Goal: Find specific page/section: Find specific page/section

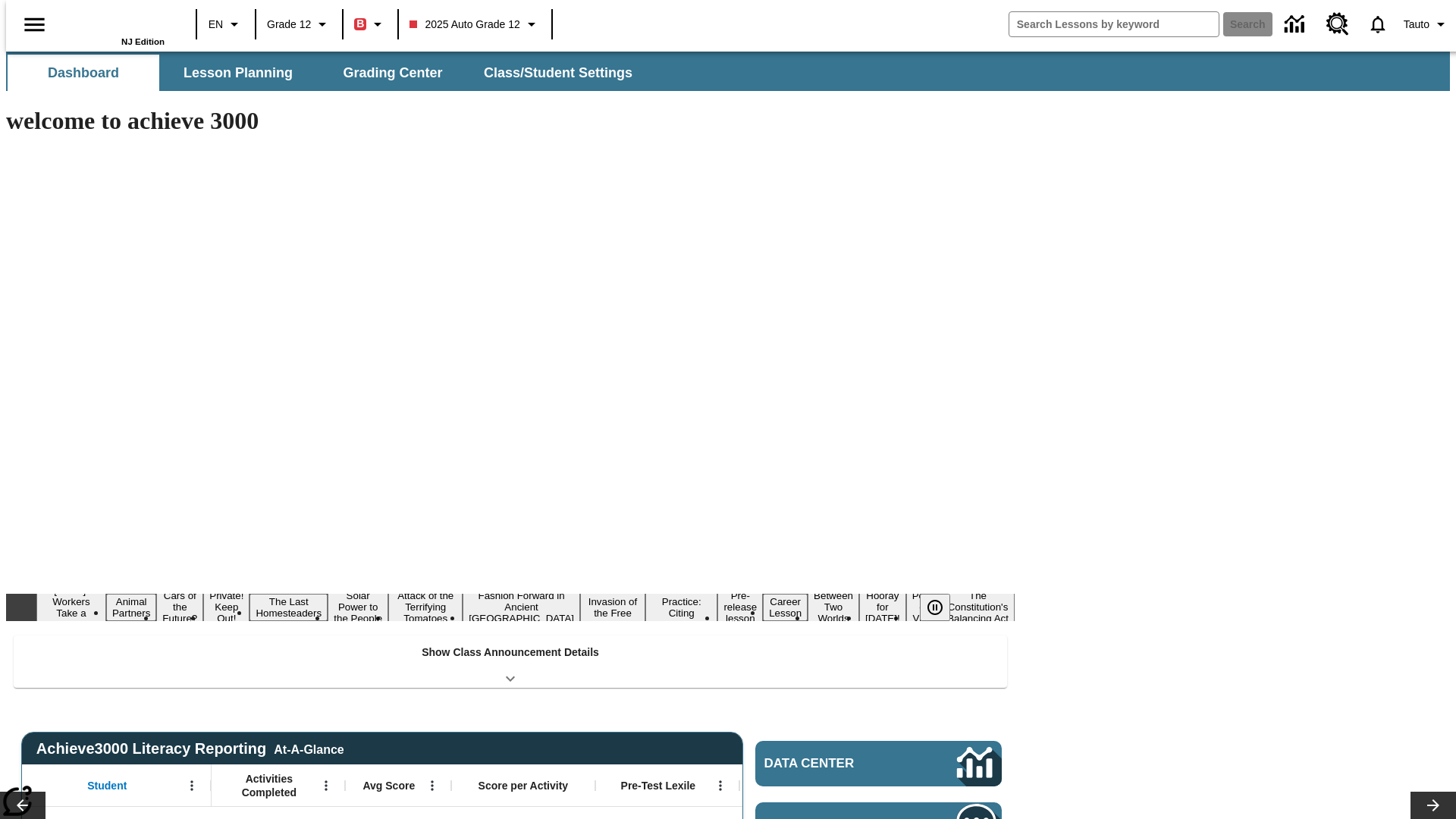
type input "-1"
click at [190, 781] on icon "Open Menu" at bounding box center [191, 786] width 2 height 10
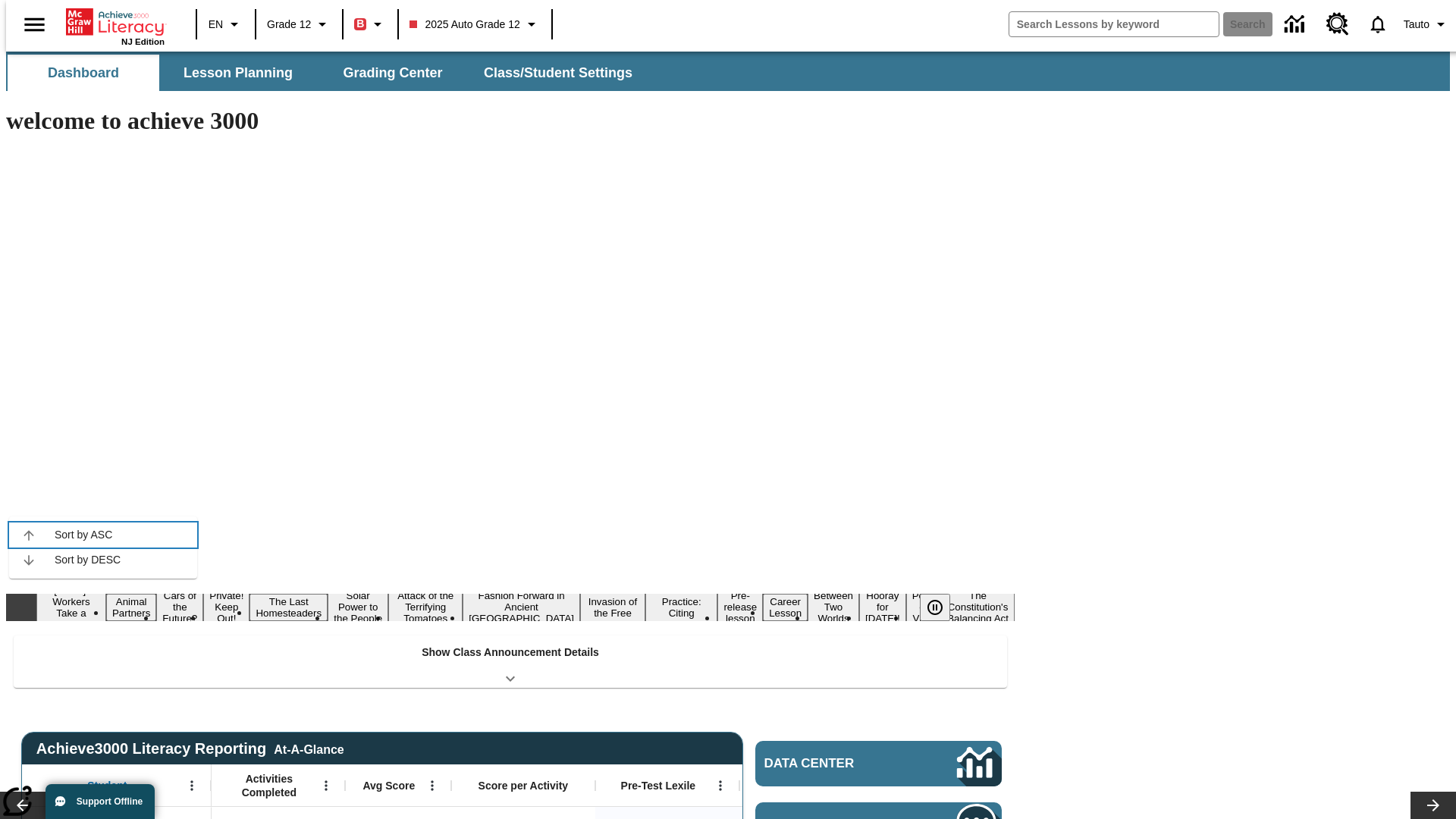
click at [29, 534] on icon at bounding box center [29, 535] width 10 height 10
click at [190, 781] on icon "Student, Open Menu," at bounding box center [191, 786] width 2 height 10
click at [29, 534] on icon at bounding box center [29, 535] width 10 height 10
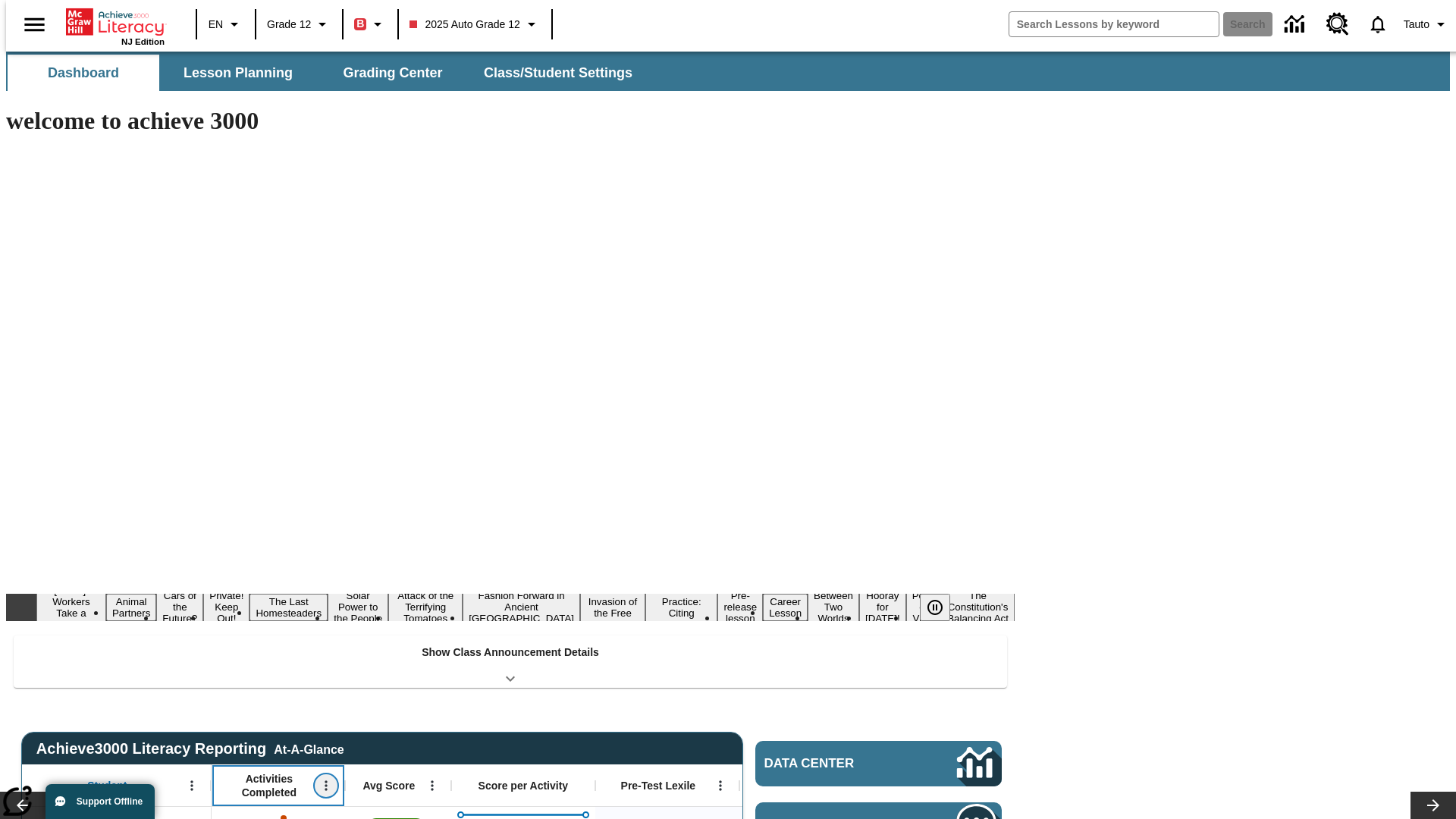
click at [325, 781] on icon "Open Menu" at bounding box center [326, 786] width 2 height 10
click at [163, 534] on icon at bounding box center [163, 535] width 10 height 10
click at [325, 781] on icon "Activities Completed, Open Menu," at bounding box center [326, 786] width 2 height 10
click at [163, 534] on icon at bounding box center [163, 535] width 10 height 10
click at [431, 781] on icon "Open Menu" at bounding box center [432, 786] width 2 height 10
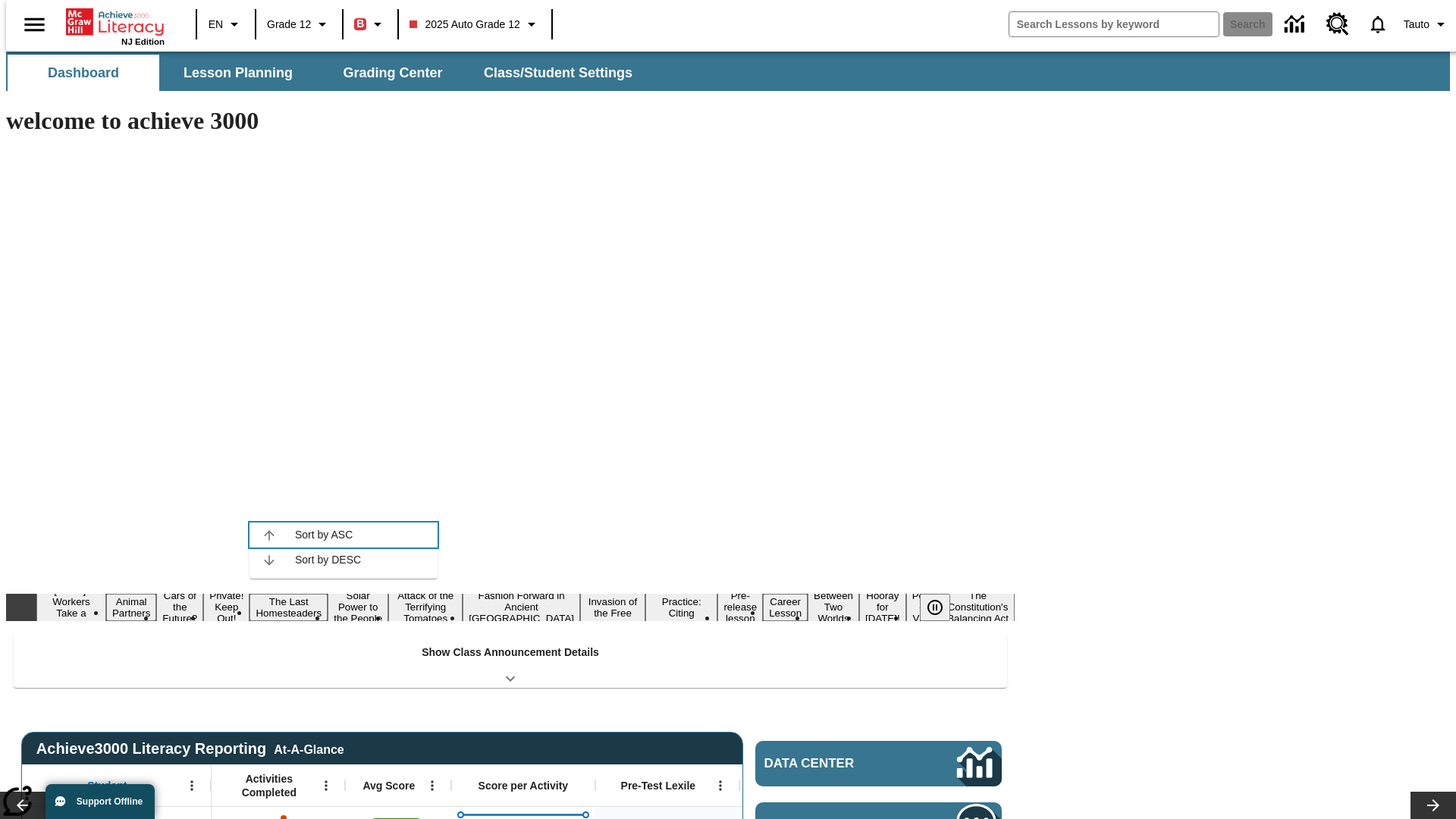
click at [269, 534] on icon at bounding box center [269, 535] width 10 height 10
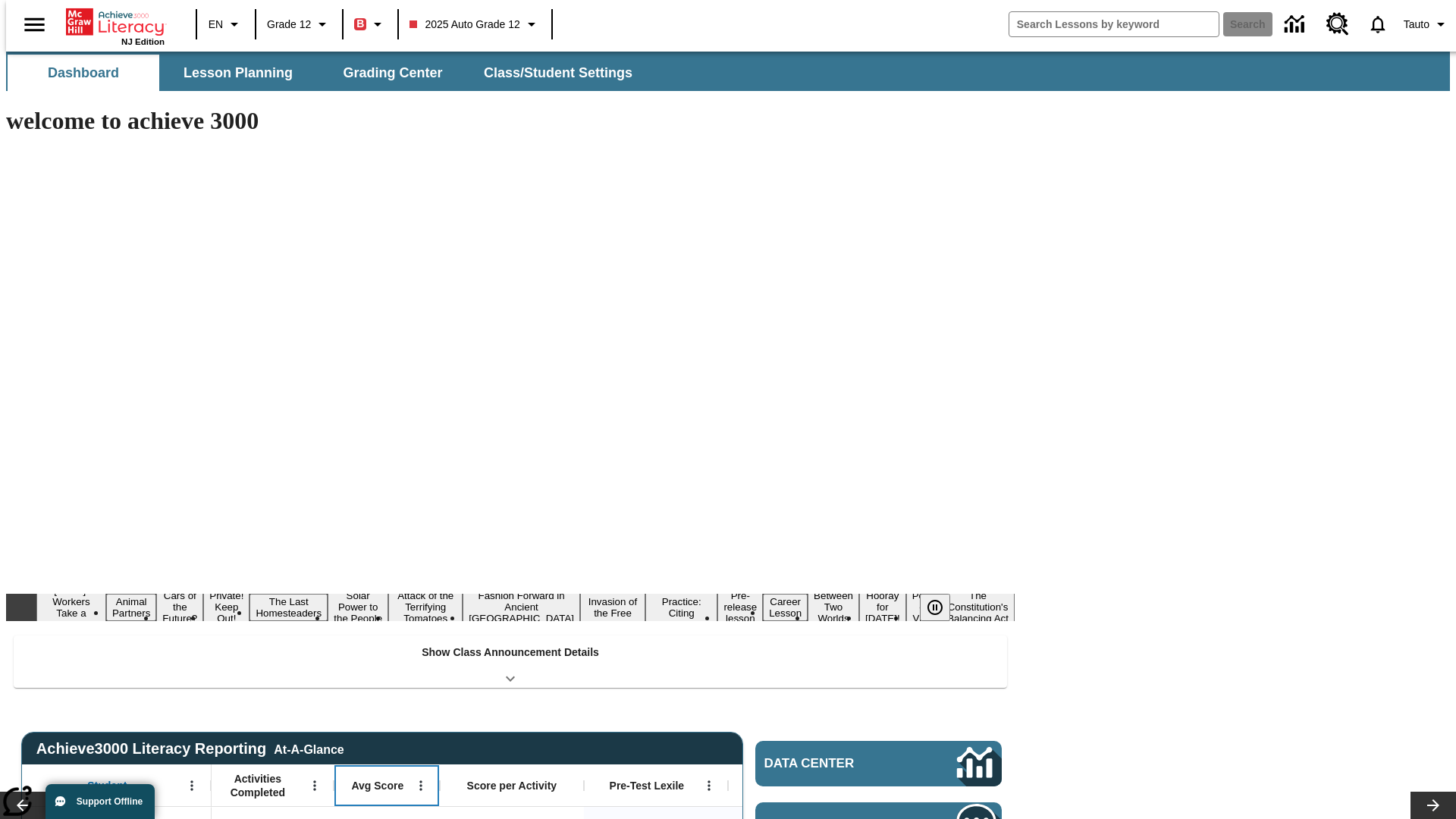
scroll to position [0, 12]
click at [420, 781] on icon "Avg Score, Open Menu," at bounding box center [420, 786] width 2 height 10
